Goal: Task Accomplishment & Management: Manage account settings

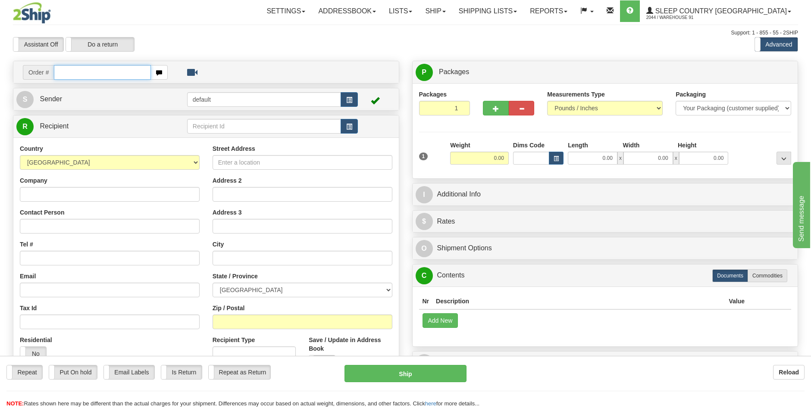
drag, startPoint x: 77, startPoint y: 75, endPoint x: 174, endPoint y: 75, distance: 97.0
click at [77, 75] on input "text" at bounding box center [102, 72] width 97 height 15
type input "9000I084317"
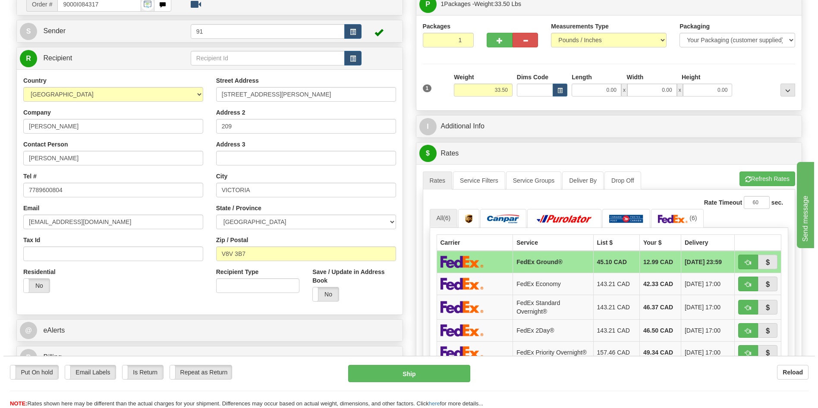
scroll to position [86, 0]
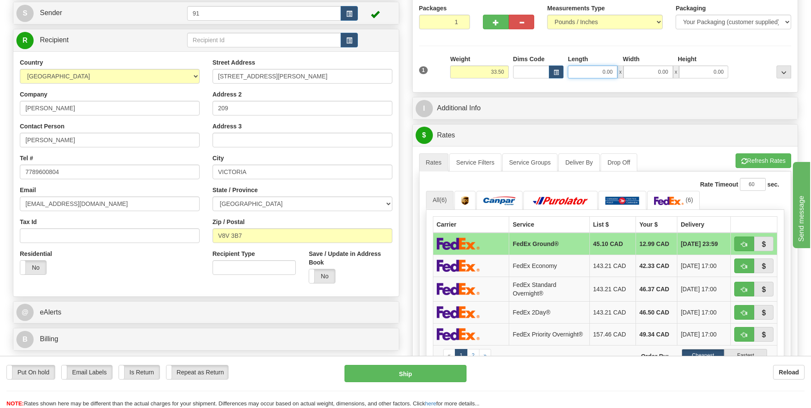
click at [604, 69] on input "0.00" at bounding box center [593, 72] width 50 height 13
type input "48.00"
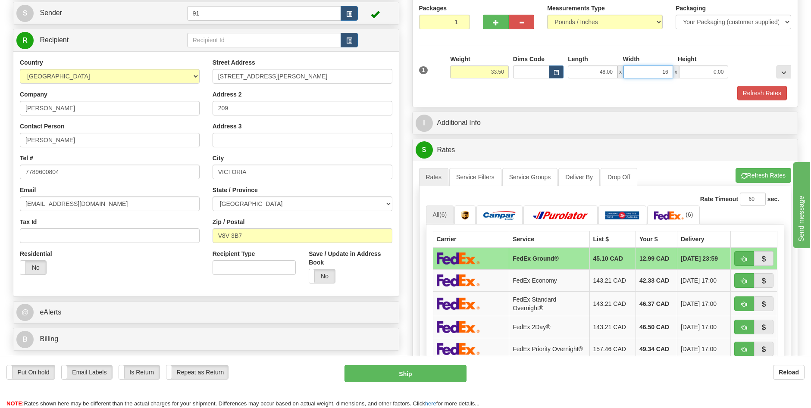
type input "16.00"
click at [763, 89] on button "Refresh Rates" at bounding box center [762, 93] width 50 height 15
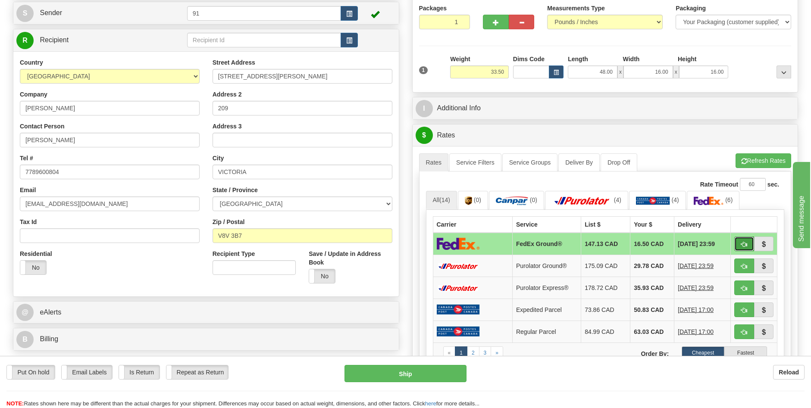
click at [740, 245] on button "button" at bounding box center [744, 244] width 20 height 15
type input "92"
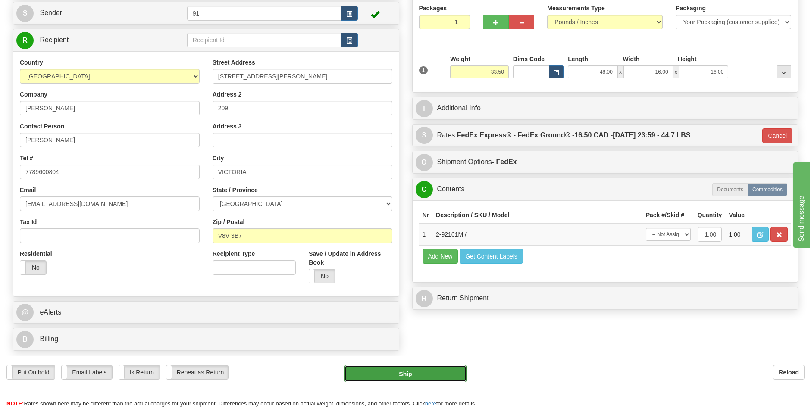
click at [424, 372] on button "Ship" at bounding box center [406, 373] width 122 height 17
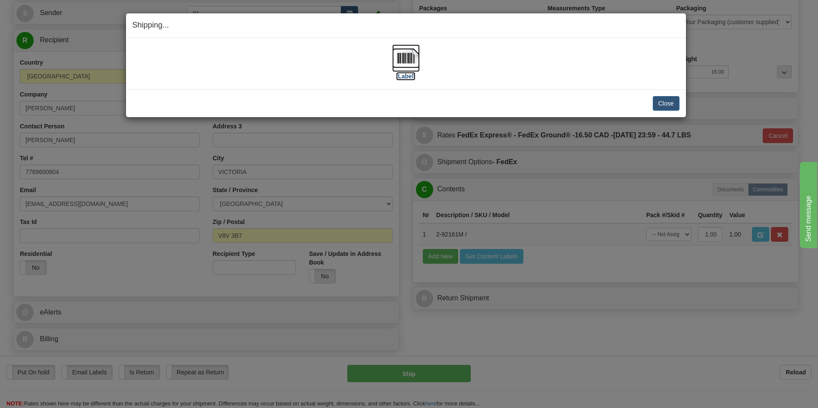
click at [410, 78] on label "[Label]" at bounding box center [406, 76] width 20 height 9
click at [674, 107] on button "Close" at bounding box center [665, 103] width 27 height 15
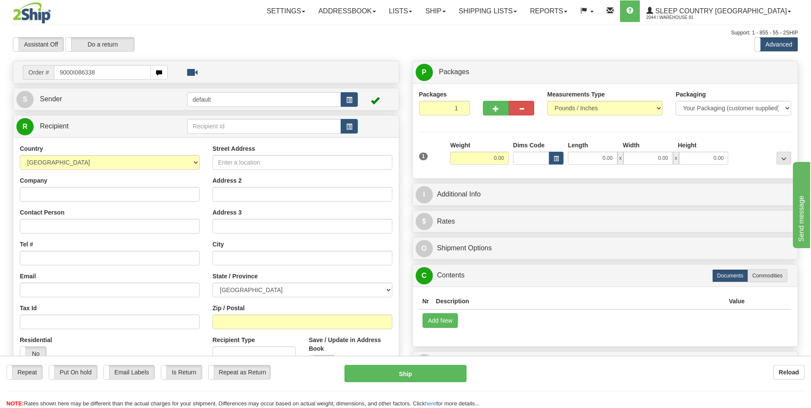
type input "9000I086338"
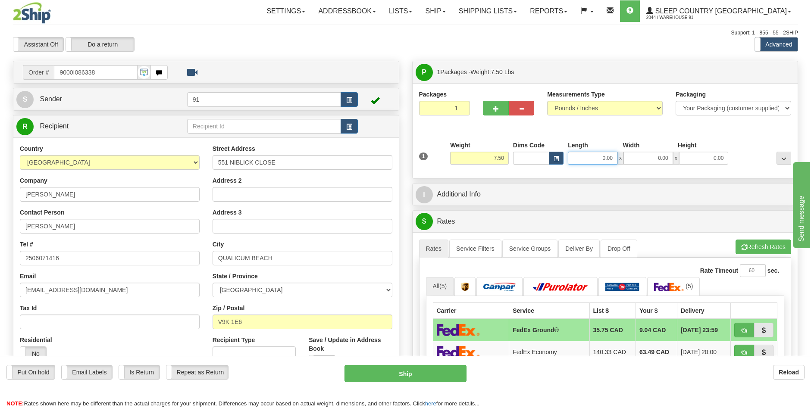
click at [605, 159] on input "0.00" at bounding box center [593, 158] width 50 height 13
type input "12.00"
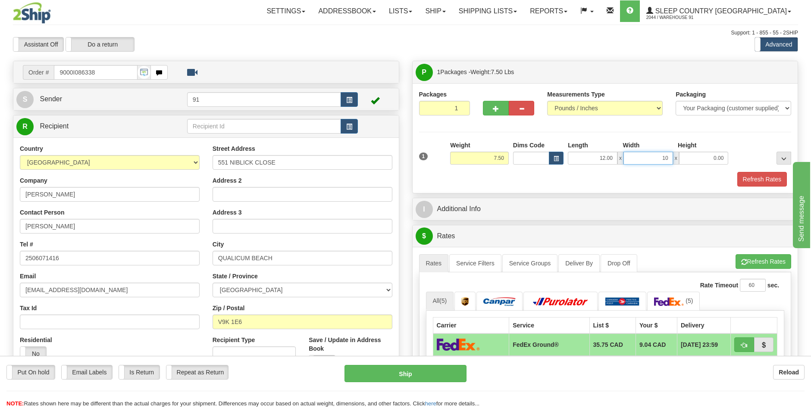
type input "10.00"
type input "4.00"
click at [756, 176] on button "Refresh Rates" at bounding box center [762, 179] width 50 height 15
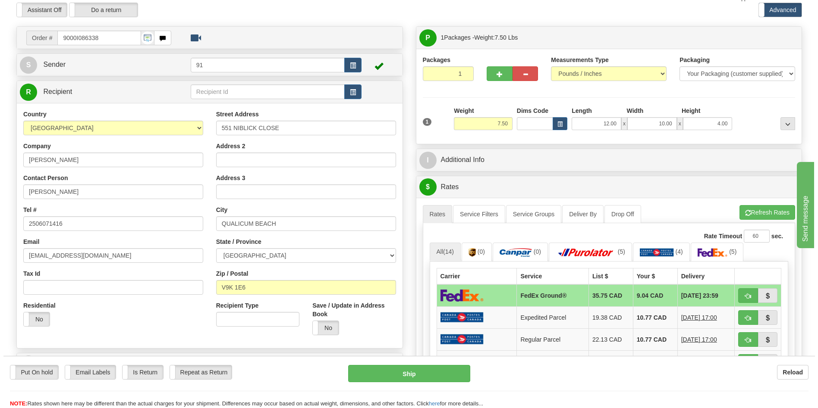
scroll to position [86, 0]
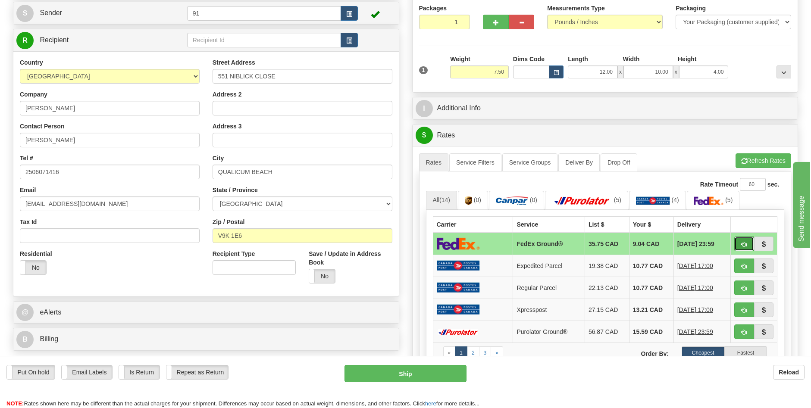
click at [746, 245] on span "button" at bounding box center [744, 245] width 6 height 6
type input "92"
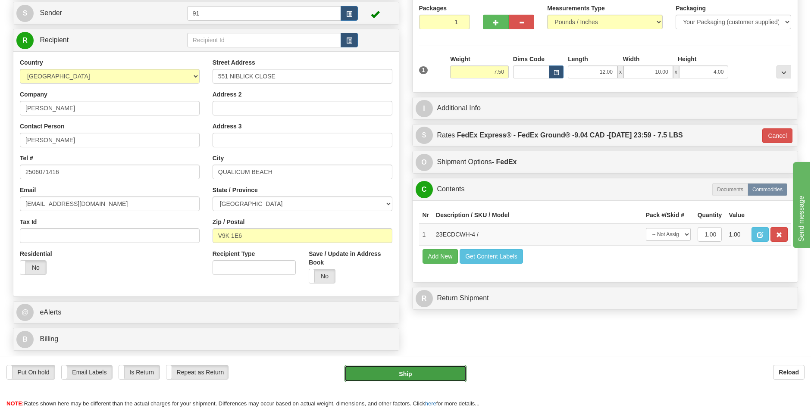
click at [424, 371] on button "Ship" at bounding box center [406, 373] width 122 height 17
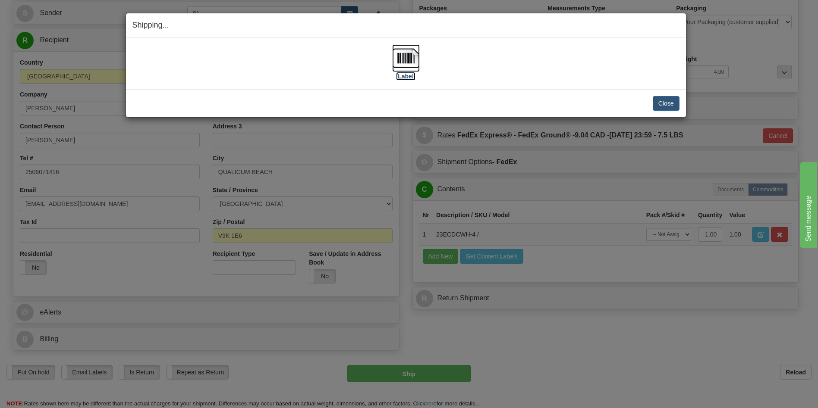
click at [410, 77] on label "[Label]" at bounding box center [406, 76] width 20 height 9
click at [662, 107] on button "Close" at bounding box center [665, 103] width 27 height 15
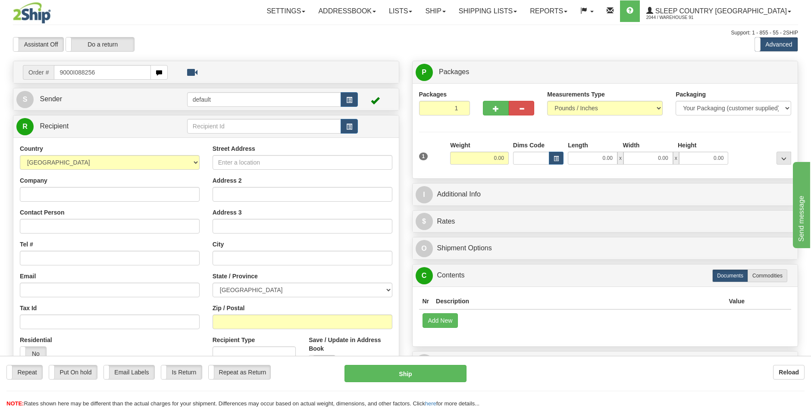
type input "9000I088256"
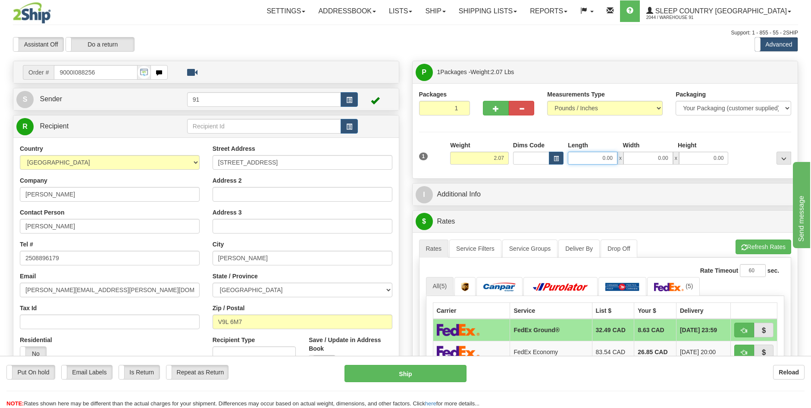
click at [607, 160] on input "0.00" at bounding box center [593, 158] width 50 height 13
type input "14.00"
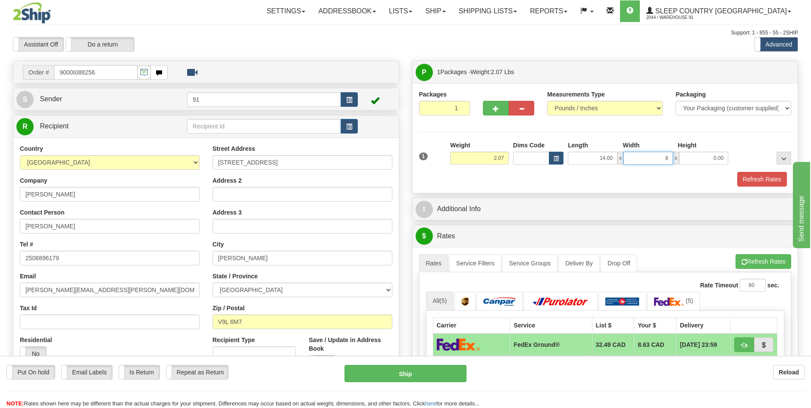
type input "8.00"
type input "4.00"
click at [762, 181] on button "Refresh Rates" at bounding box center [762, 179] width 50 height 15
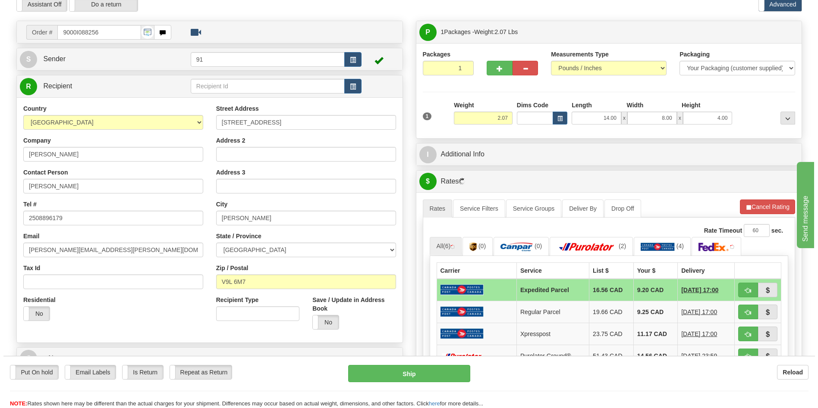
scroll to position [86, 0]
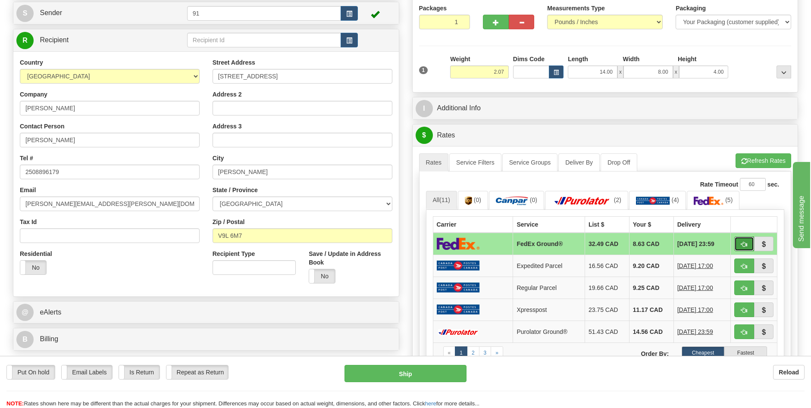
click at [743, 243] on span "button" at bounding box center [744, 245] width 6 height 6
type input "92"
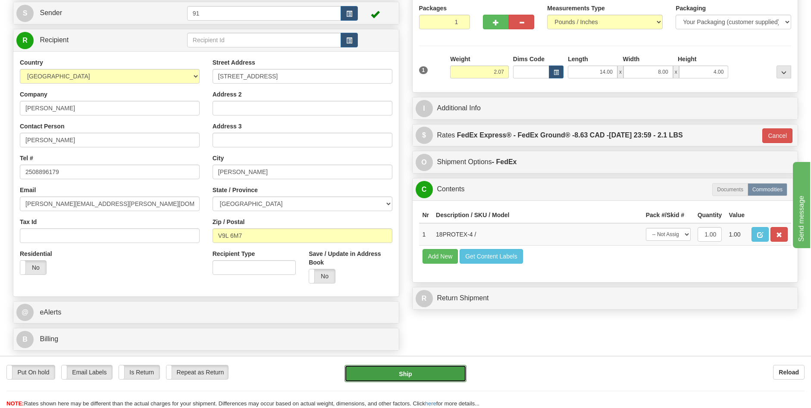
click at [439, 374] on button "Ship" at bounding box center [406, 373] width 122 height 17
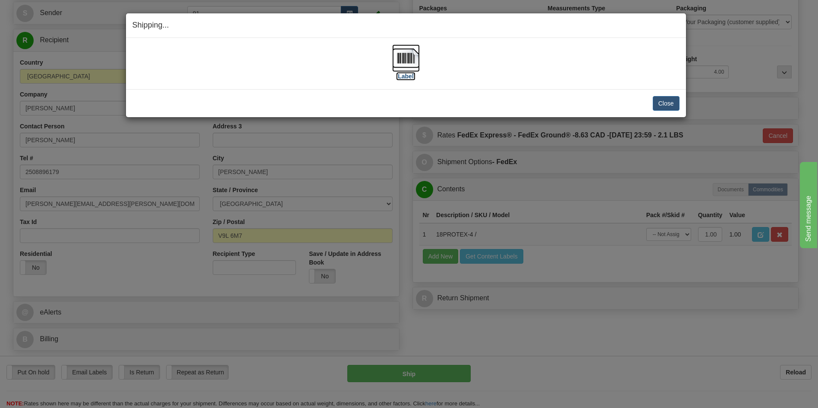
click at [410, 79] on label "[Label]" at bounding box center [406, 76] width 20 height 9
click at [665, 103] on button "Close" at bounding box center [665, 103] width 27 height 15
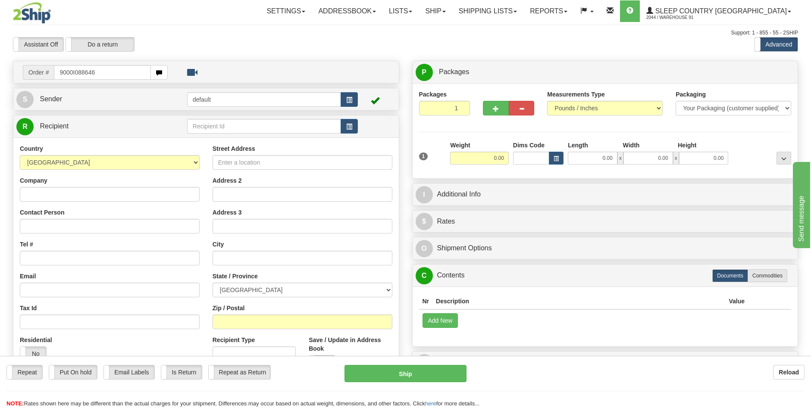
type input "9000I088646"
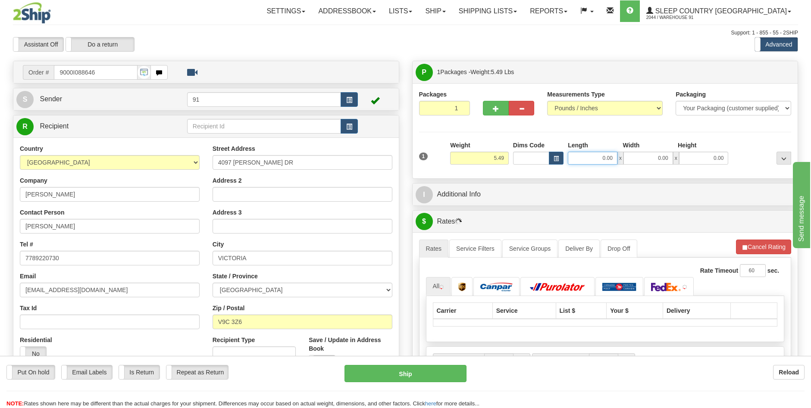
click at [605, 161] on input "0.00" at bounding box center [593, 158] width 50 height 13
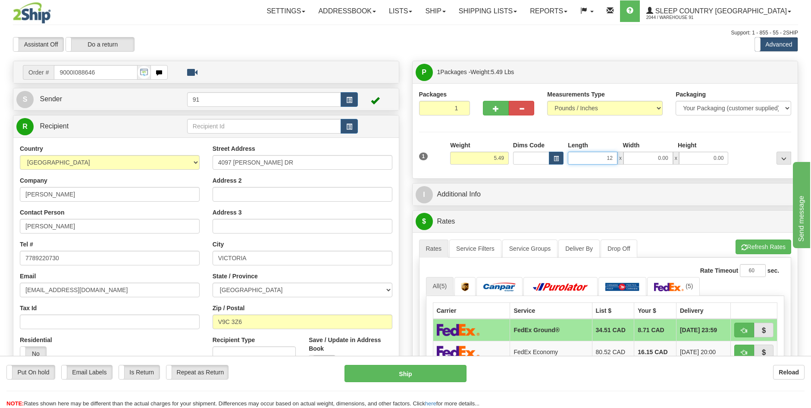
type input "12.00"
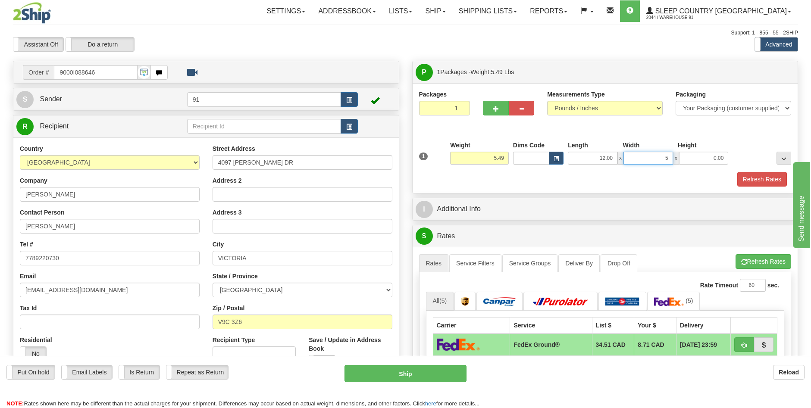
type input "5.00"
click at [758, 180] on button "Refresh Rates" at bounding box center [762, 179] width 50 height 15
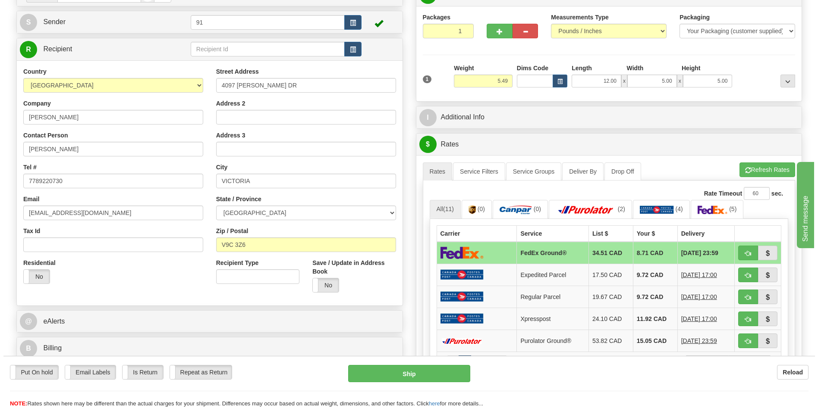
scroll to position [86, 0]
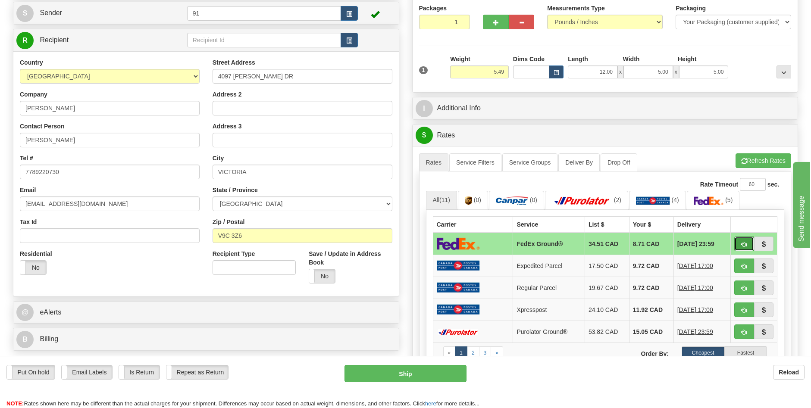
click at [740, 248] on button "button" at bounding box center [744, 244] width 20 height 15
type input "92"
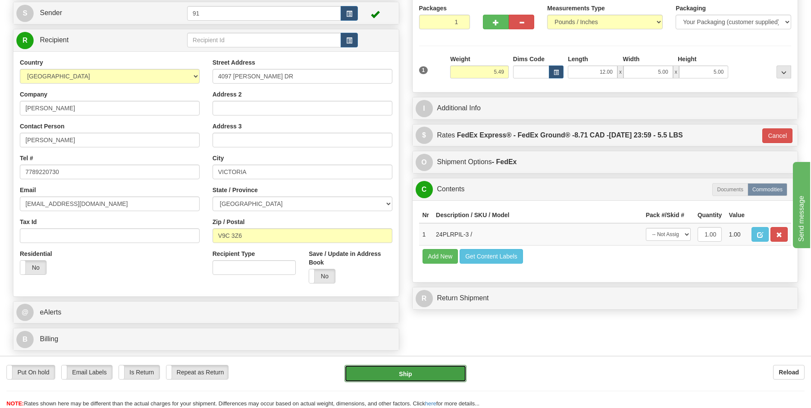
click at [451, 375] on button "Ship" at bounding box center [406, 373] width 122 height 17
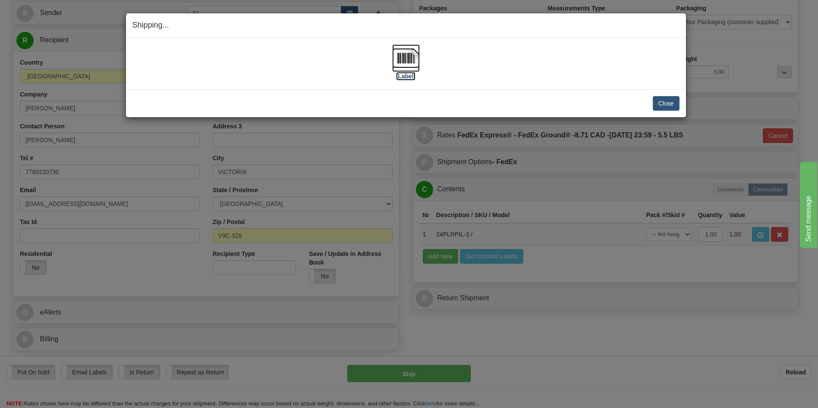
click at [405, 80] on label "[Label]" at bounding box center [406, 76] width 20 height 9
click at [662, 103] on button "Close" at bounding box center [665, 103] width 27 height 15
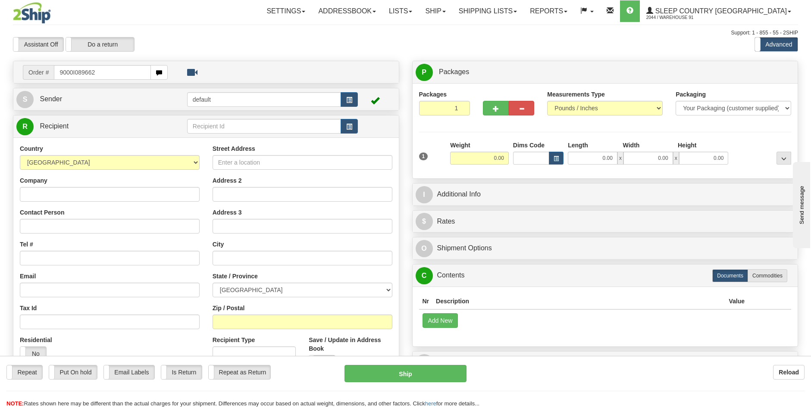
type input "9000I089662"
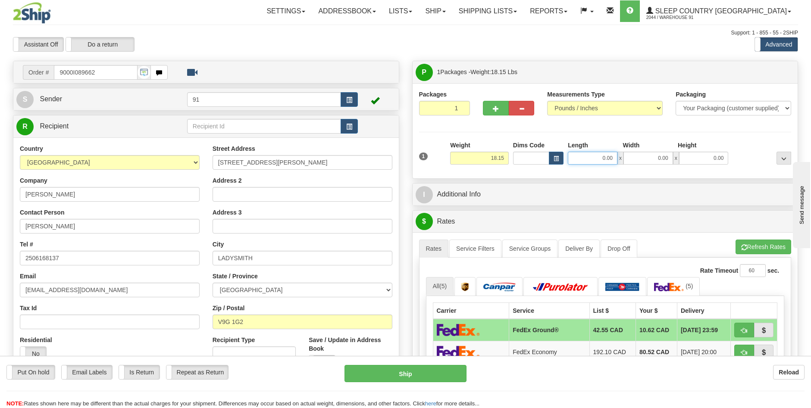
click at [604, 158] on input "0.00" at bounding box center [593, 158] width 50 height 13
type input "16.00"
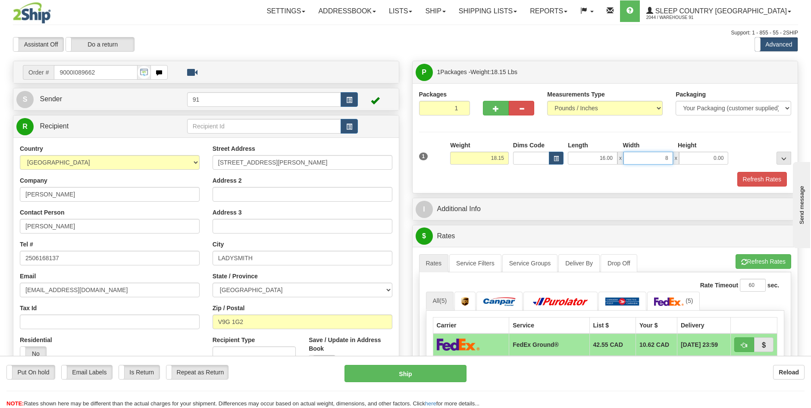
type input "8.00"
click at [746, 176] on button "Refresh Rates" at bounding box center [762, 179] width 50 height 15
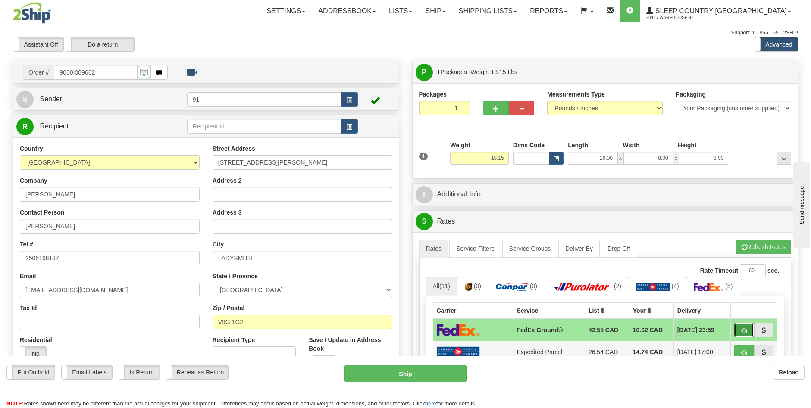
drag, startPoint x: 747, startPoint y: 331, endPoint x: 727, endPoint y: 345, distance: 24.8
click at [747, 331] on button "button" at bounding box center [744, 330] width 20 height 15
type input "92"
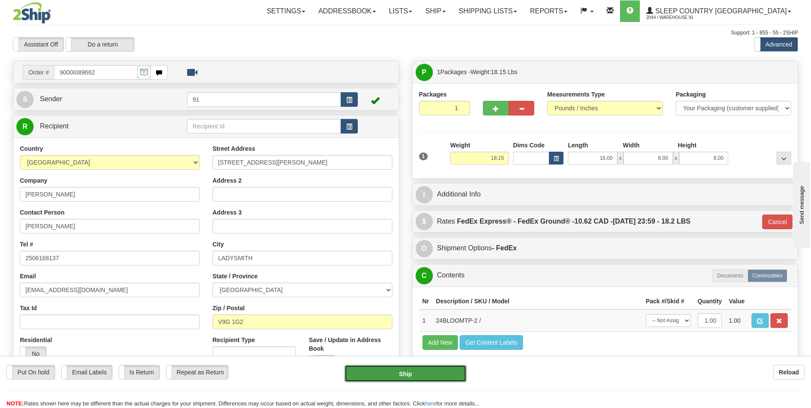
click at [420, 369] on button "Ship" at bounding box center [406, 373] width 122 height 17
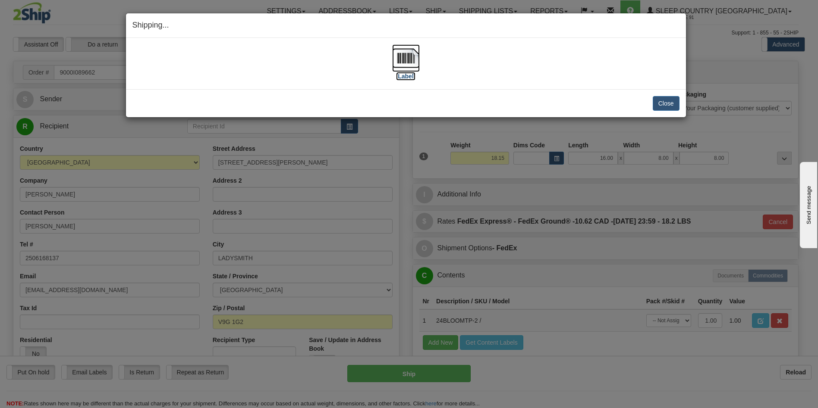
click at [408, 78] on label "[Label]" at bounding box center [406, 76] width 20 height 9
click at [669, 104] on button "Close" at bounding box center [665, 103] width 27 height 15
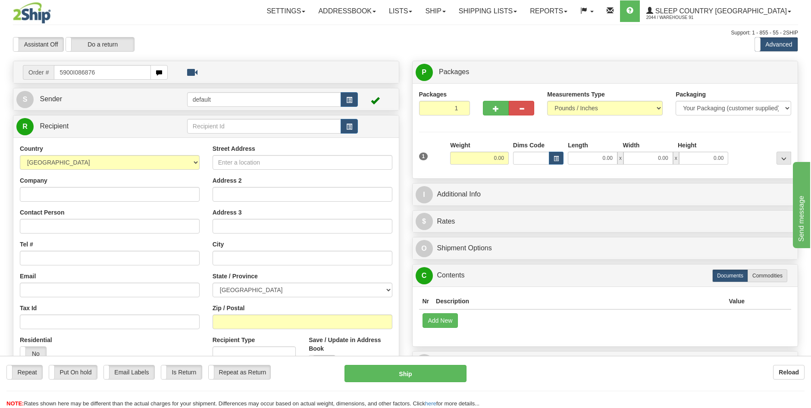
type input "5900I086876"
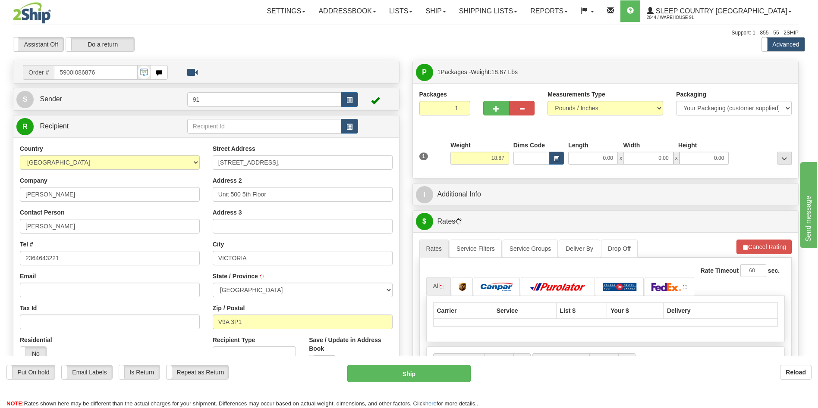
type input "ESQUIMALT"
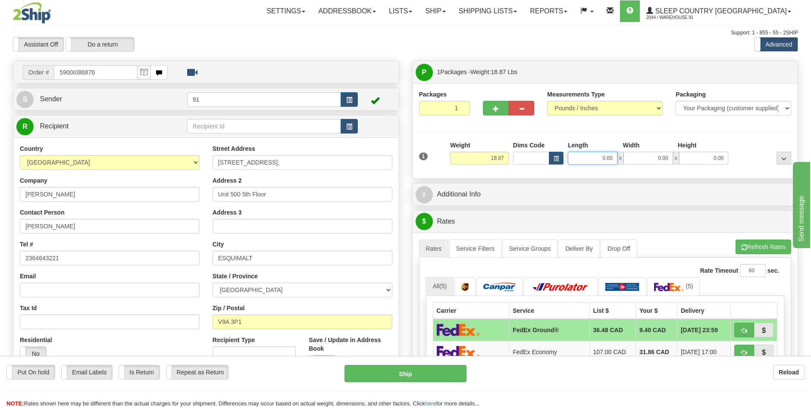
drag, startPoint x: 605, startPoint y: 160, endPoint x: 604, endPoint y: 155, distance: 5.0
click at [605, 160] on input "0.00" at bounding box center [593, 158] width 50 height 13
type input "30.00"
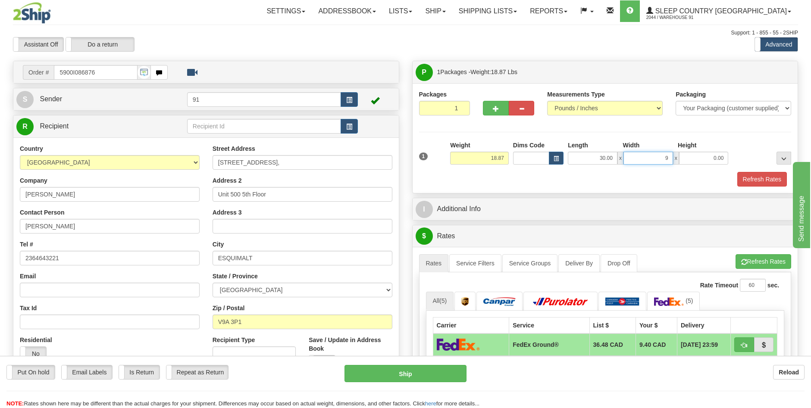
type input "9.00"
click at [754, 181] on button "Refresh Rates" at bounding box center [762, 179] width 50 height 15
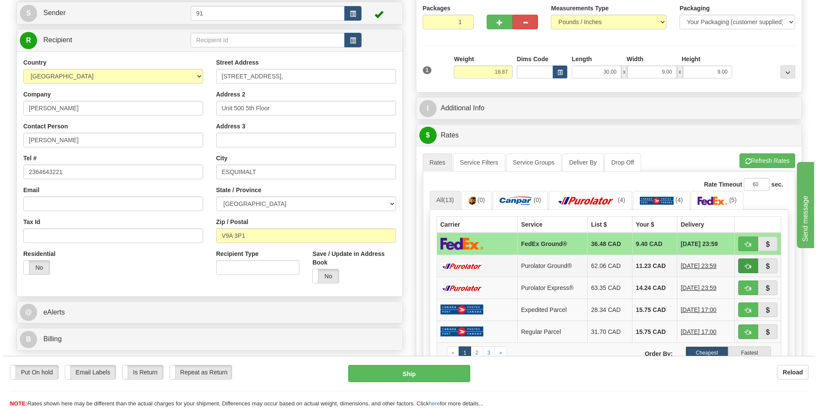
scroll to position [129, 0]
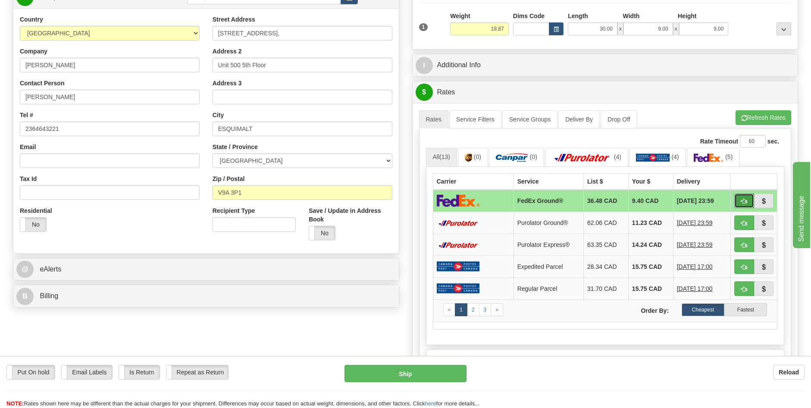
click at [745, 199] on span "button" at bounding box center [744, 202] width 6 height 6
type input "92"
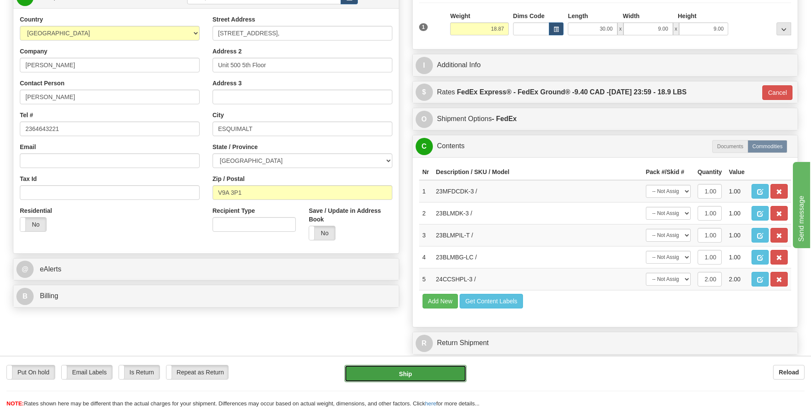
click at [427, 371] on button "Ship" at bounding box center [406, 373] width 122 height 17
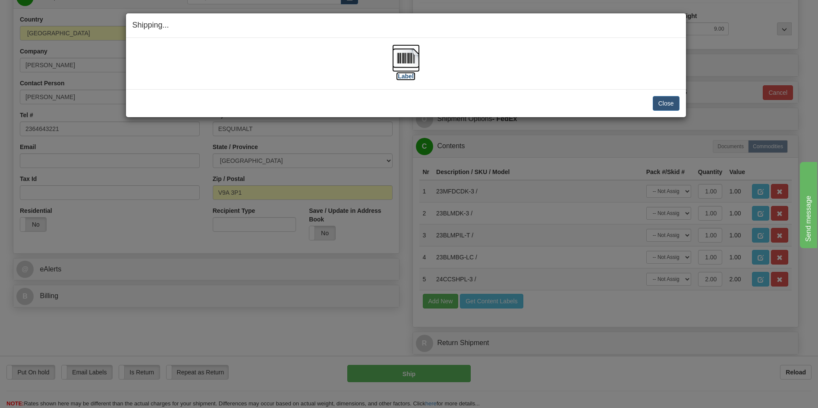
click at [404, 77] on label "[Label]" at bounding box center [406, 76] width 20 height 9
click at [667, 102] on button "Close" at bounding box center [665, 103] width 27 height 15
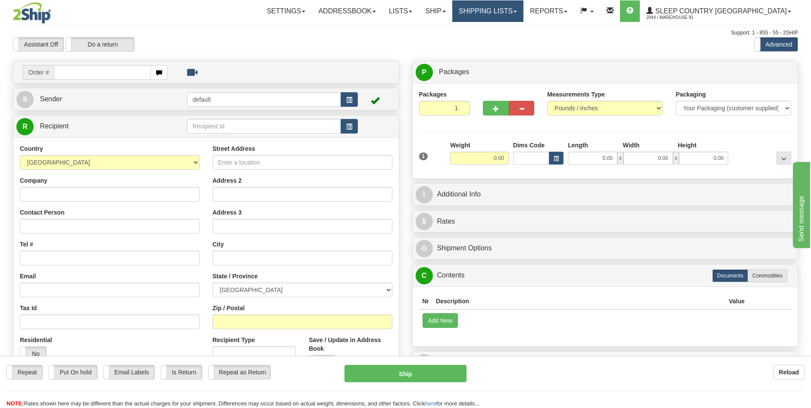
click at [509, 11] on link "Shipping lists" at bounding box center [487, 11] width 71 height 22
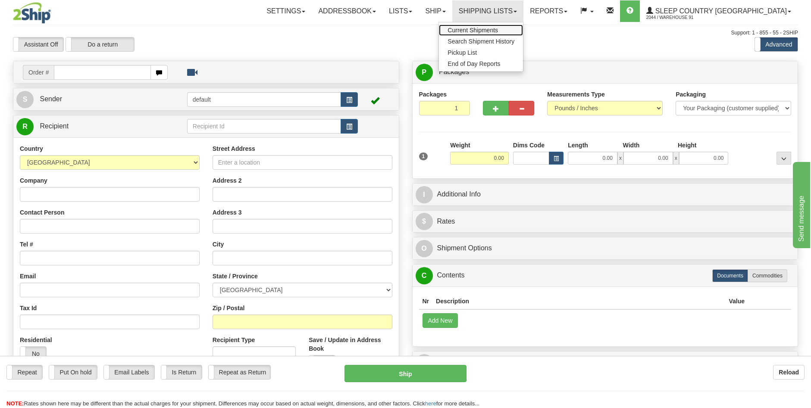
click at [498, 30] on span "Current Shipments" at bounding box center [473, 30] width 50 height 7
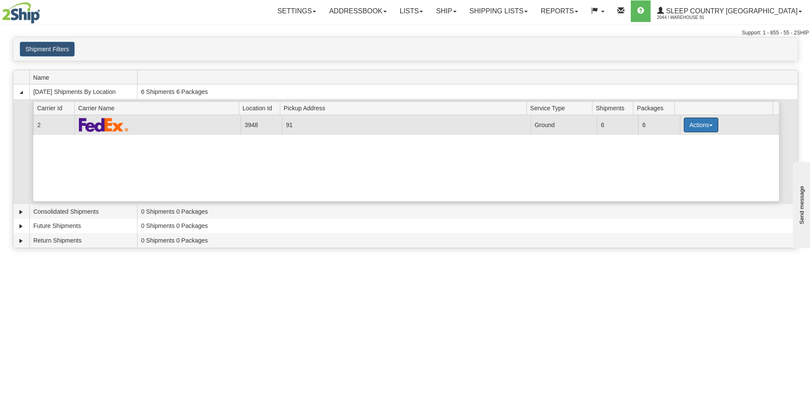
drag, startPoint x: 709, startPoint y: 123, endPoint x: 695, endPoint y: 143, distance: 24.7
click at [709, 123] on button "Actions" at bounding box center [701, 125] width 34 height 15
click at [676, 153] on span "Close" at bounding box center [668, 152] width 20 height 6
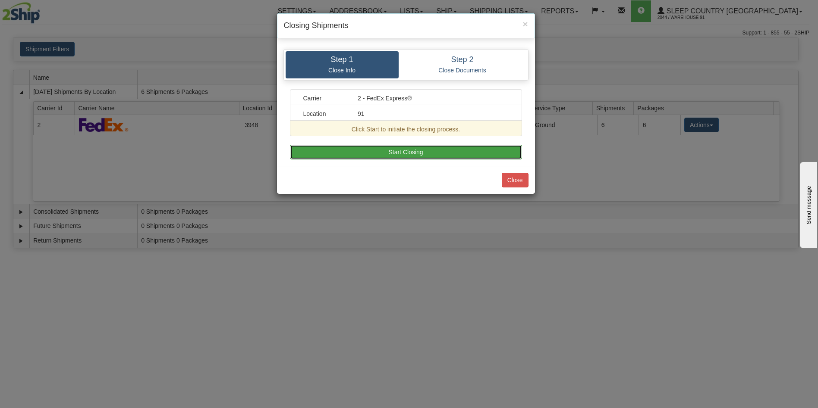
click at [363, 153] on button "Start Closing" at bounding box center [406, 152] width 232 height 15
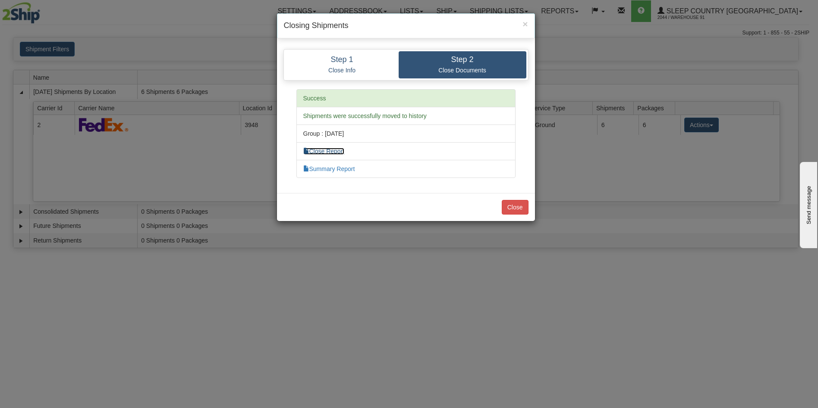
click at [339, 153] on link "Close Report" at bounding box center [323, 151] width 41 height 7
click at [334, 169] on link "Summary Report" at bounding box center [329, 169] width 52 height 7
click at [522, 207] on button "Close" at bounding box center [515, 207] width 27 height 15
